Goal: Task Accomplishment & Management: Manage account settings

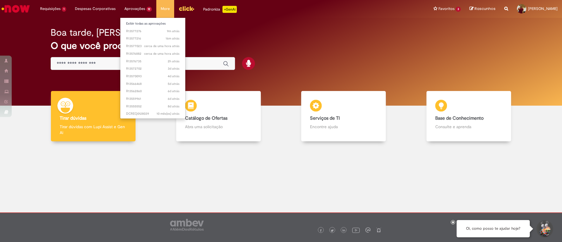
click at [144, 20] on li "Exibir todas as aprovações" at bounding box center [152, 23] width 65 height 8
click at [145, 22] on link "Exibir todas as aprovações" at bounding box center [152, 23] width 65 height 6
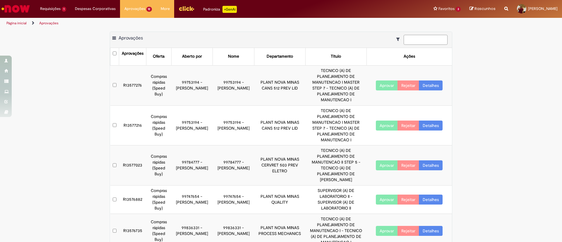
click at [422, 42] on input at bounding box center [425, 40] width 44 height 10
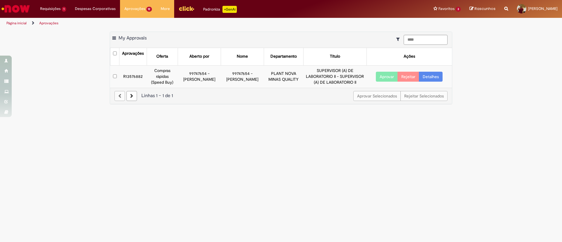
click at [509, 118] on main "Aprovações Exportar como PDF Exportar como Excel Exportar como CSV My Approvals…" at bounding box center [281, 135] width 562 height 213
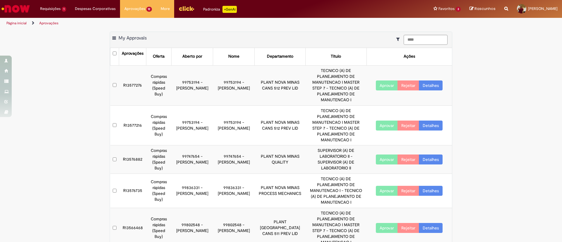
click at [388, 77] on td "Aprovar Rejeitar Detalhes" at bounding box center [408, 85] width 85 height 40
click at [416, 39] on input "****" at bounding box center [425, 40] width 44 height 10
type input "****"
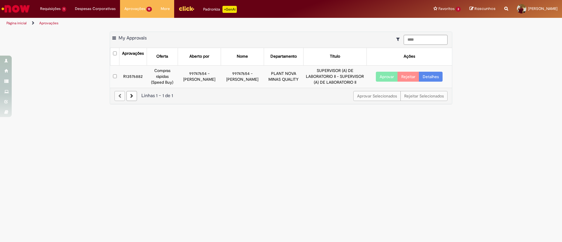
click at [388, 77] on button "Aprovar" at bounding box center [387, 77] width 22 height 10
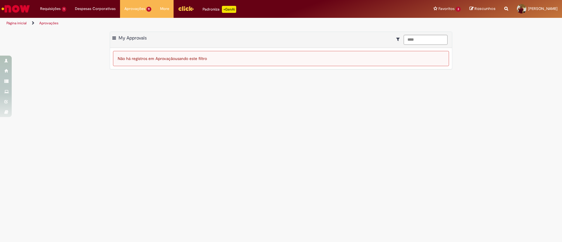
click at [505, 77] on main "Aprovações Exportar como PDF Exportar como Excel Exportar como CSV My Approvals…" at bounding box center [281, 135] width 562 height 213
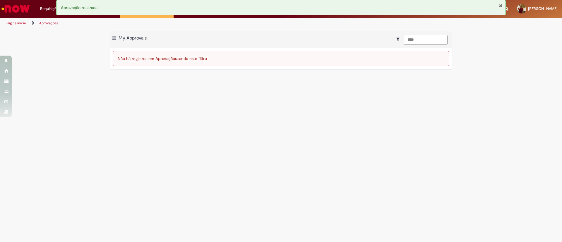
drag, startPoint x: 427, startPoint y: 38, endPoint x: 272, endPoint y: 37, distance: 155.0
click at [307, 29] on main "Aprovações Exportar como PDF Exportar como Excel Exportar como CSV My Approvals…" at bounding box center [281, 135] width 562 height 213
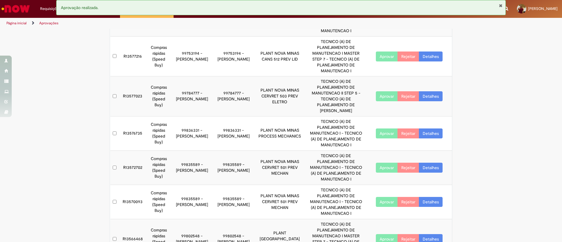
scroll to position [88, 0]
